Goal: Navigation & Orientation: Find specific page/section

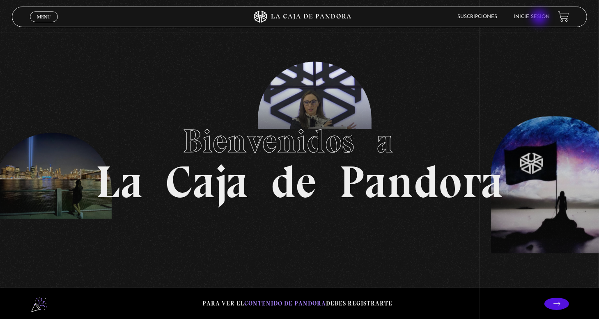
click at [540, 18] on link "Inicie sesión" at bounding box center [531, 16] width 36 height 5
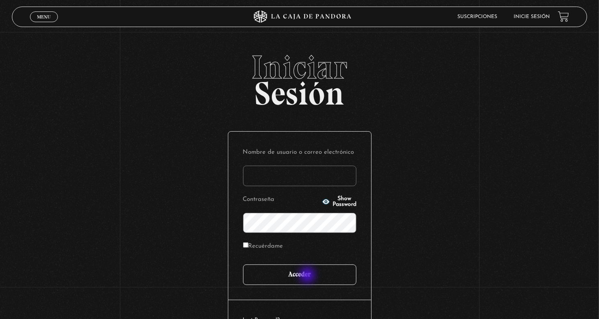
type input "nery"
click at [308, 276] on input "Acceder" at bounding box center [299, 275] width 113 height 21
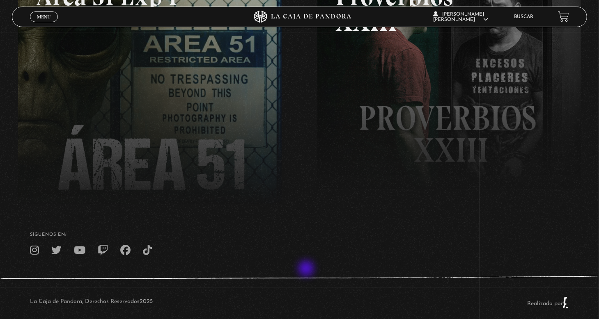
scroll to position [195, 0]
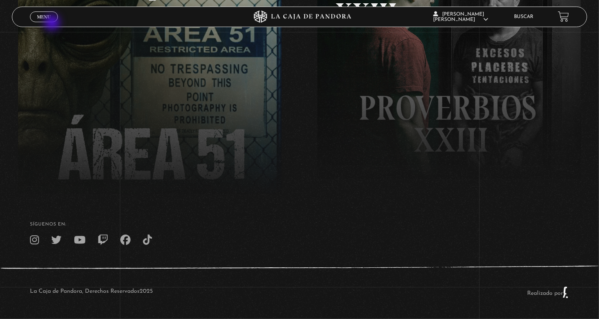
click at [53, 23] on div "Menu Cerrar" at bounding box center [120, 17] width 180 height 20
click at [50, 17] on span "Menu" at bounding box center [44, 16] width 14 height 5
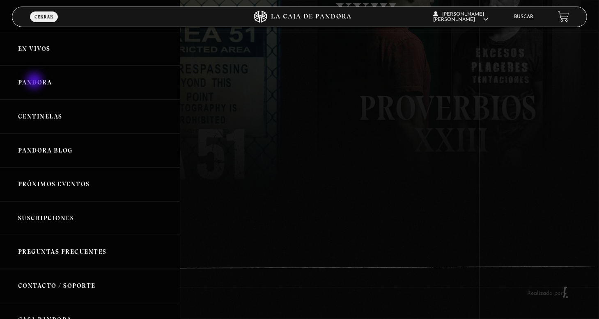
click at [35, 82] on link "Pandora" at bounding box center [90, 83] width 180 height 34
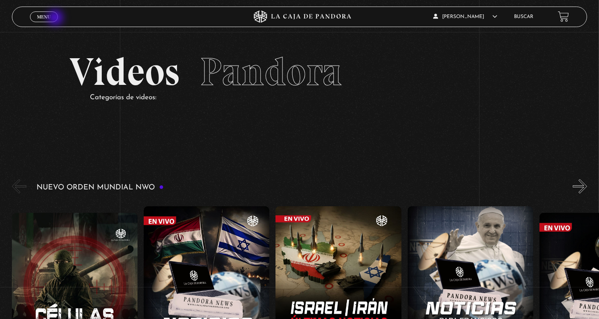
click at [56, 18] on link "Menu Cerrar" at bounding box center [44, 16] width 28 height 11
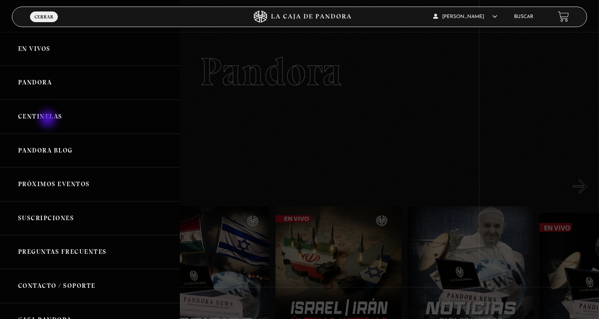
click at [48, 120] on link "Centinelas" at bounding box center [90, 117] width 180 height 34
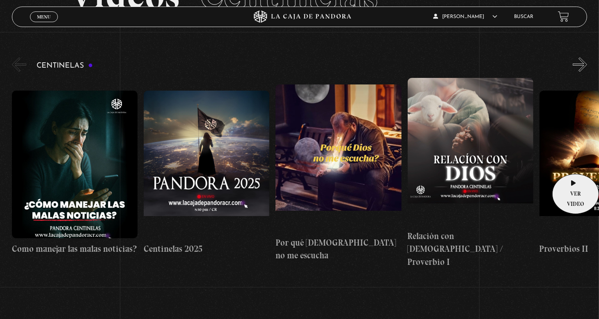
scroll to position [82, 0]
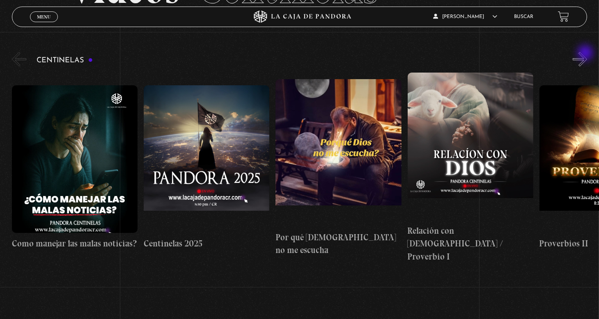
click at [586, 54] on button "»" at bounding box center [580, 59] width 14 height 14
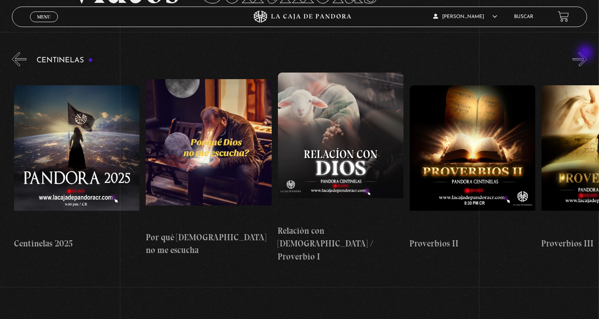
click at [586, 54] on button "»" at bounding box center [580, 59] width 14 height 14
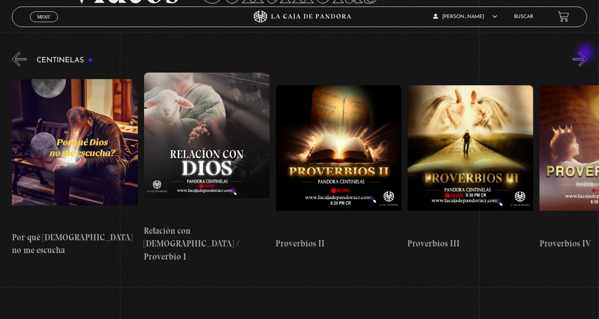
click at [586, 54] on button "»" at bounding box center [580, 59] width 14 height 14
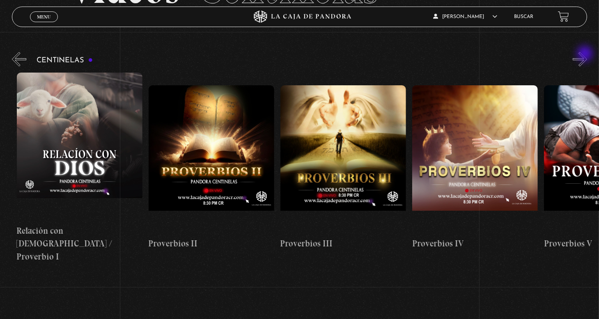
click at [586, 55] on button "»" at bounding box center [580, 59] width 14 height 14
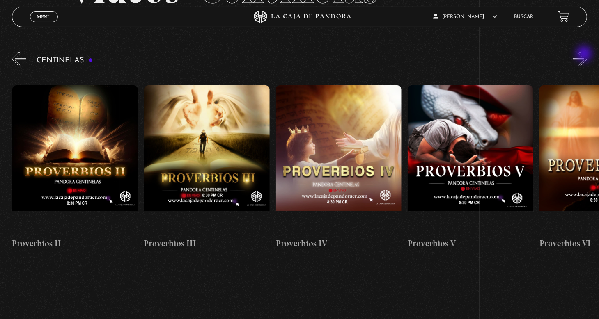
click at [585, 55] on button "»" at bounding box center [580, 59] width 14 height 14
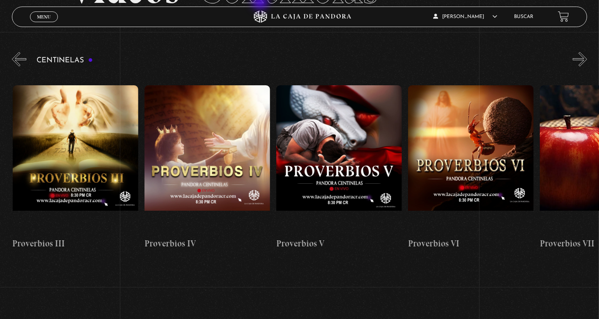
scroll to position [0, 659]
